Goal: Task Accomplishment & Management: Complete application form

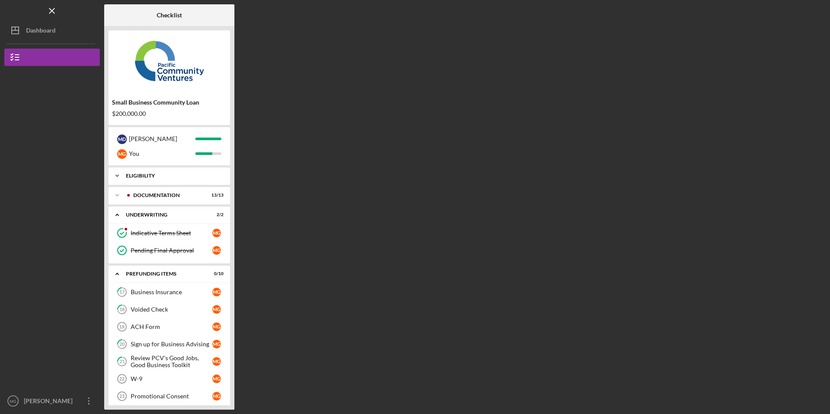
click at [156, 176] on div "Eligibility" at bounding box center [172, 175] width 93 height 5
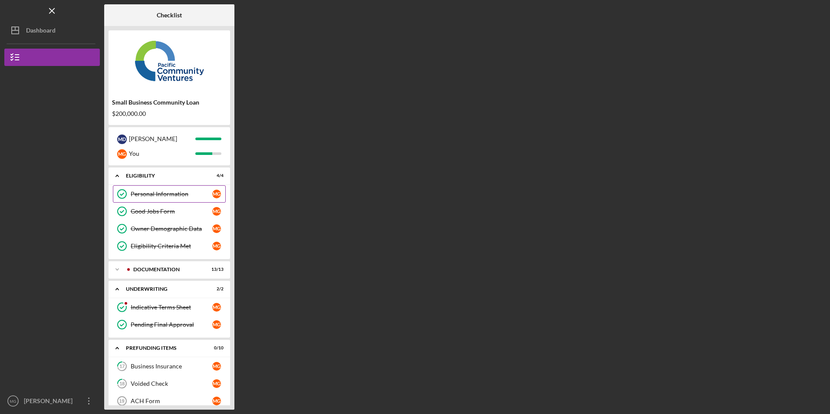
click at [159, 191] on div "Personal Information" at bounding box center [172, 194] width 82 height 7
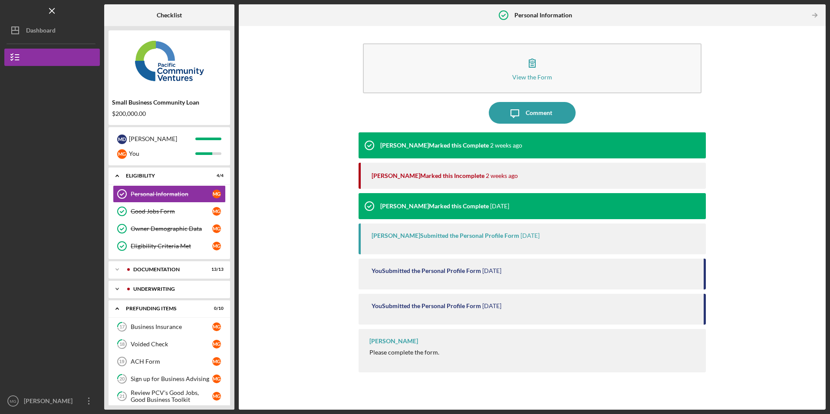
click at [156, 287] on div "Underwriting" at bounding box center [176, 288] width 86 height 5
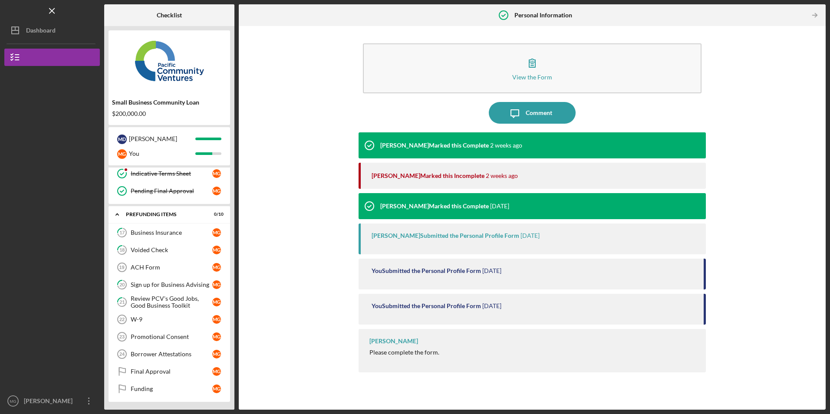
scroll to position [135, 0]
click at [84, 401] on icon "Icon/Overflow" at bounding box center [89, 401] width 22 height 22
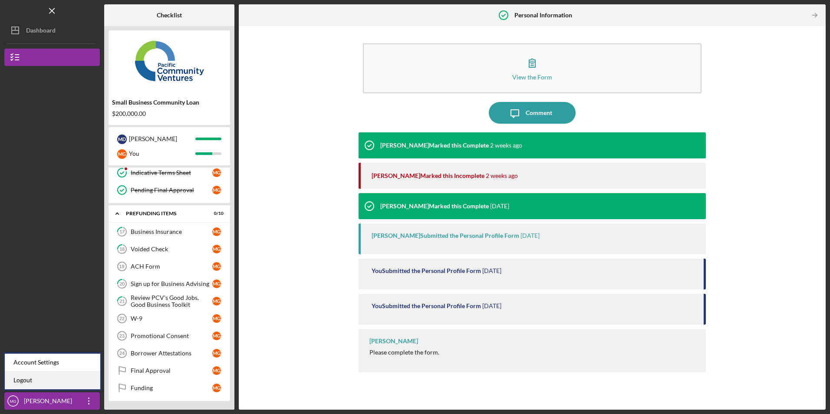
click at [70, 380] on link "Logout" at bounding box center [52, 380] width 95 height 18
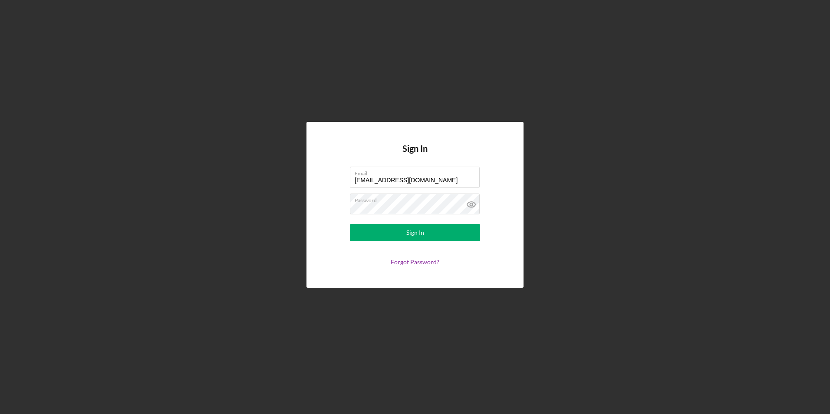
drag, startPoint x: 378, startPoint y: 180, endPoint x: 339, endPoint y: 175, distance: 39.3
click at [341, 176] on form "Email [EMAIL_ADDRESS][DOMAIN_NAME] Password Sign In Forgot Password?" at bounding box center [415, 216] width 174 height 99
type input "[EMAIL_ADDRESS][DOMAIN_NAME]"
click at [376, 229] on button "Sign In" at bounding box center [415, 232] width 130 height 17
